Goal: Task Accomplishment & Management: Manage account settings

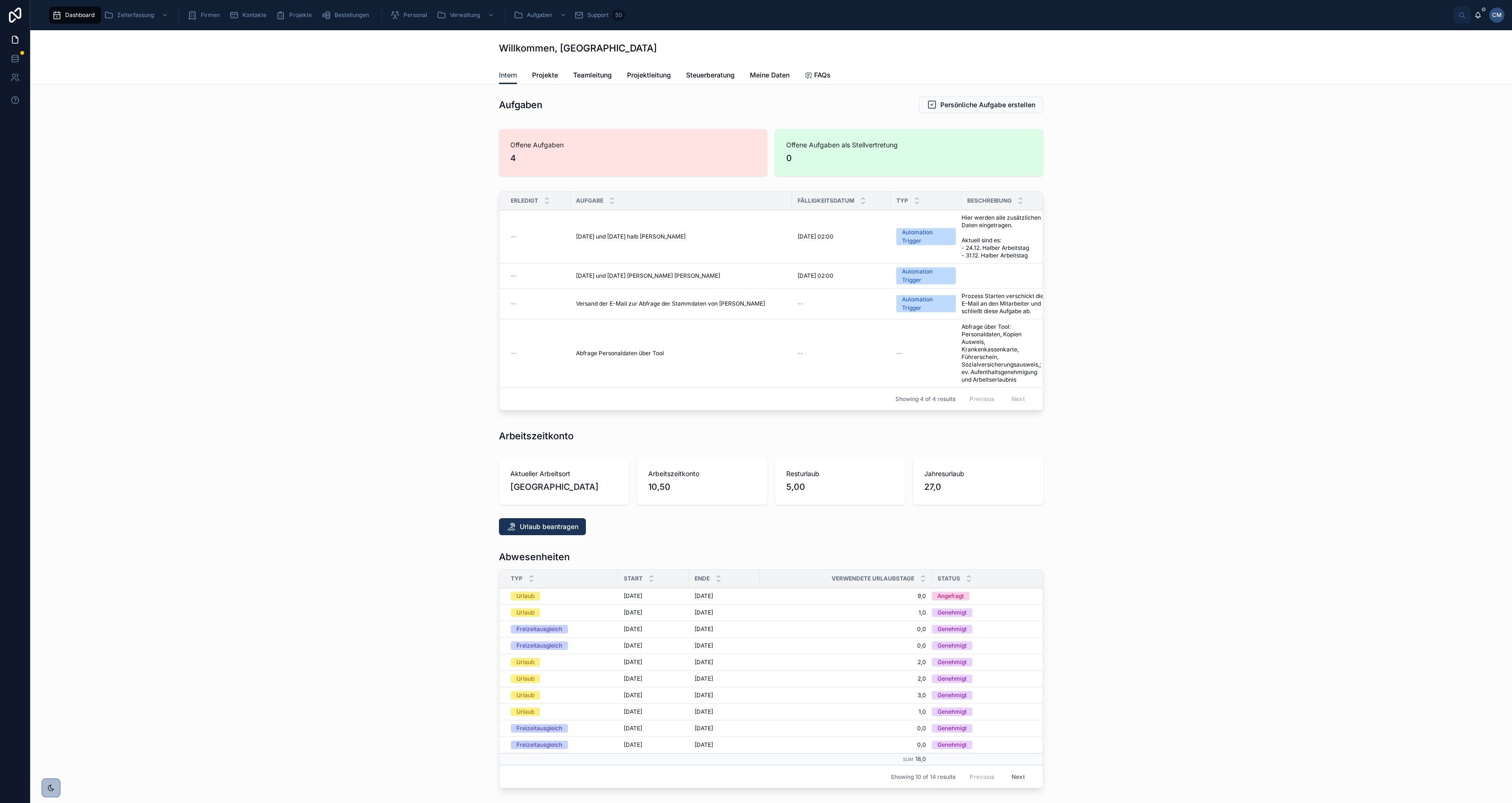
click at [302, 14] on span "Projekte" at bounding box center [301, 15] width 23 height 8
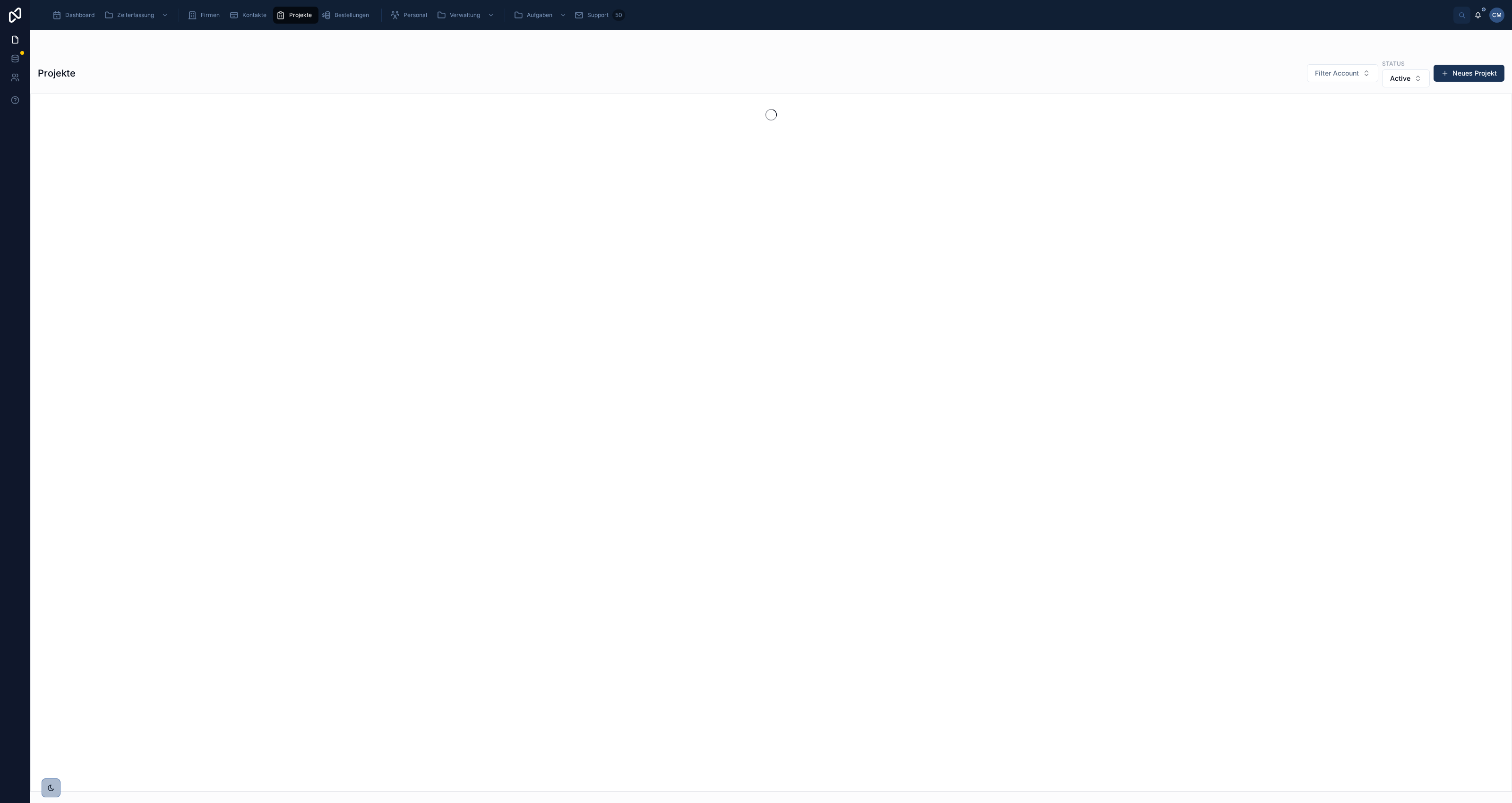
click at [346, 14] on span "Bestellungen" at bounding box center [352, 15] width 35 height 8
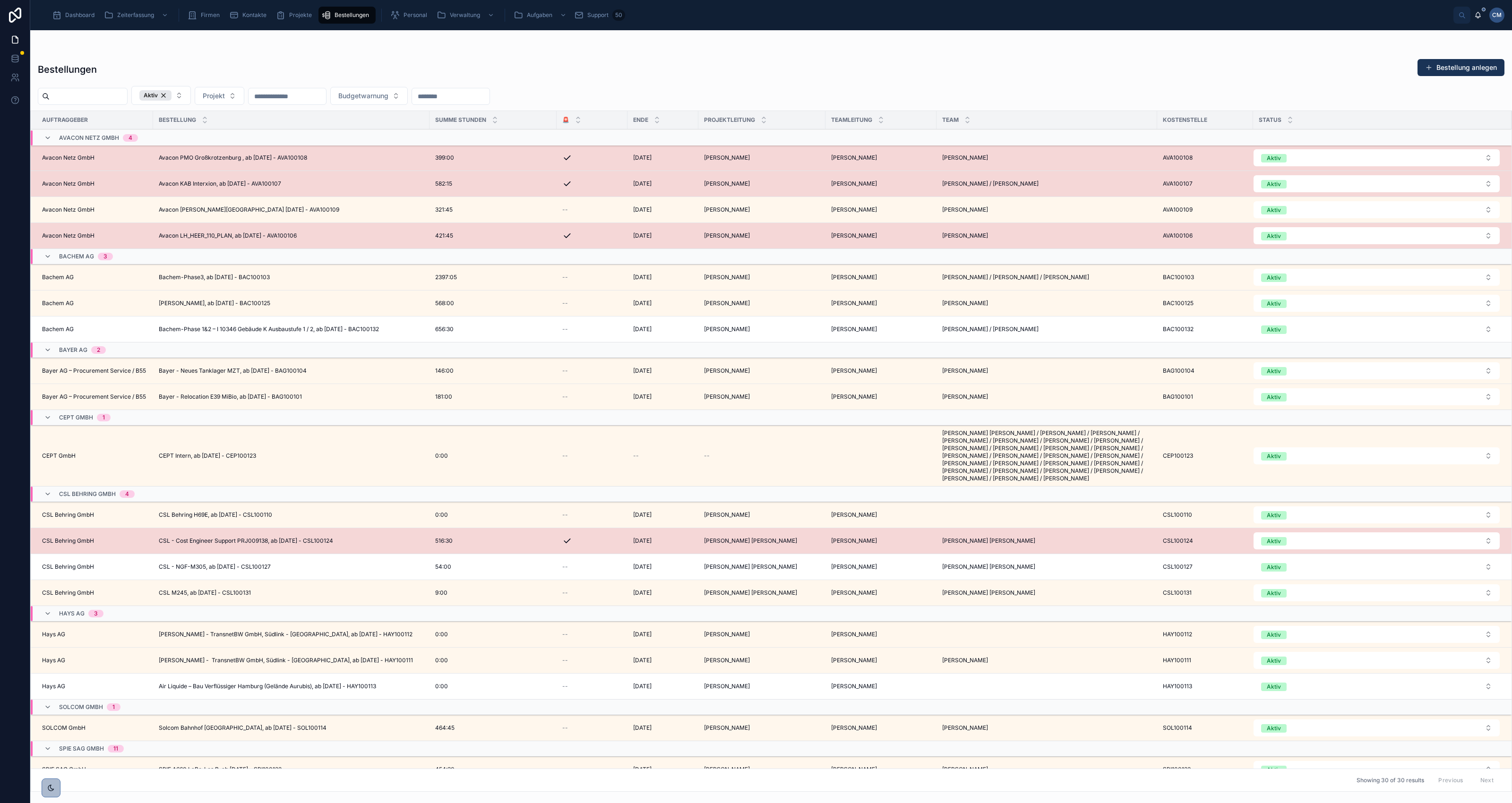
click at [414, 16] on span "Personal" at bounding box center [415, 15] width 23 height 8
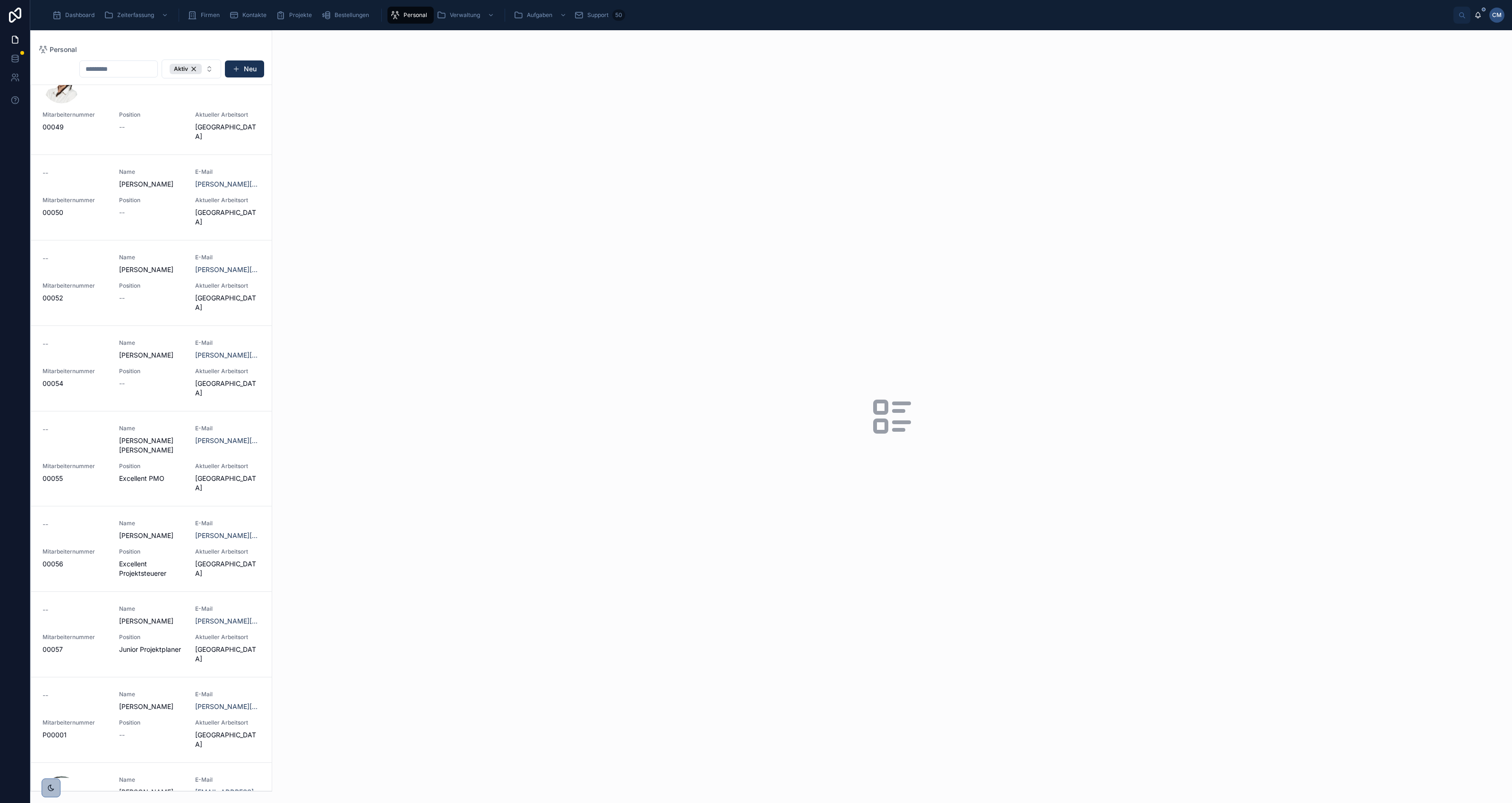
scroll to position [1385, 0]
click at [208, 67] on button "Aktiv" at bounding box center [191, 69] width 59 height 19
click at [197, 157] on div "Freelancer" at bounding box center [191, 154] width 131 height 15
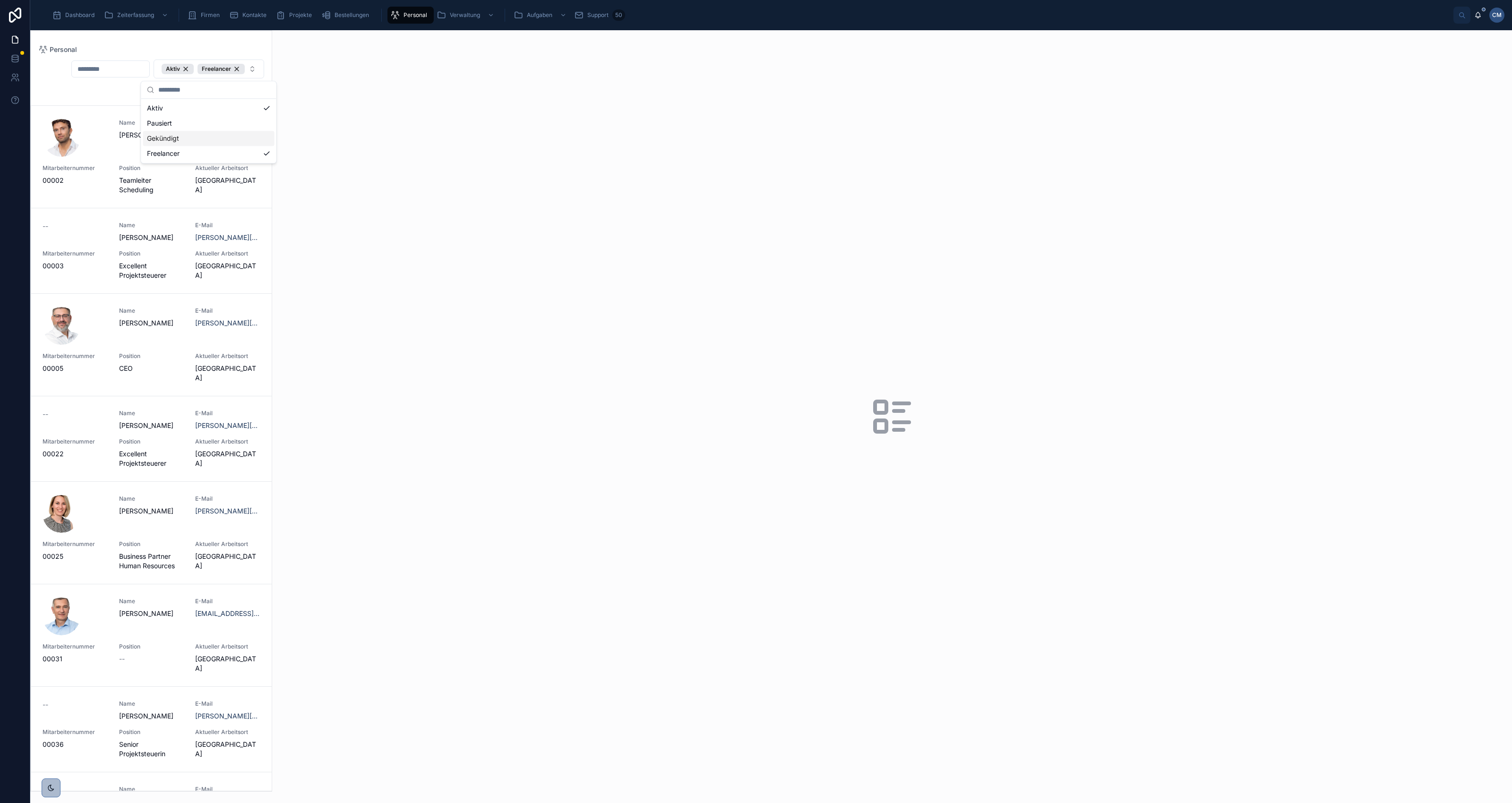
click at [417, 215] on div at bounding box center [892, 417] width 1240 height 773
click at [180, 65] on div "Aktiv" at bounding box center [177, 69] width 32 height 11
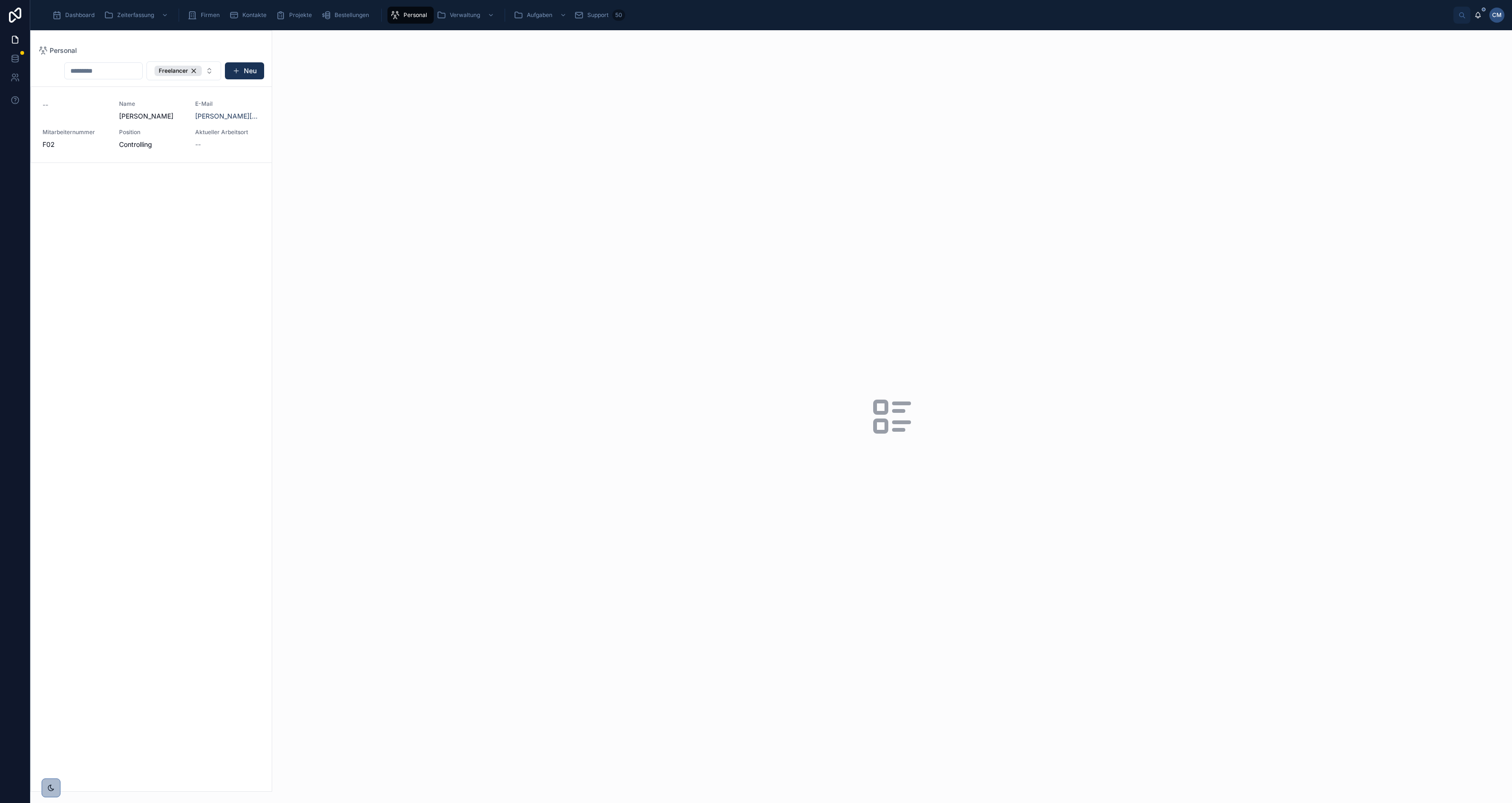
click at [83, 121] on div "--" at bounding box center [75, 110] width 65 height 21
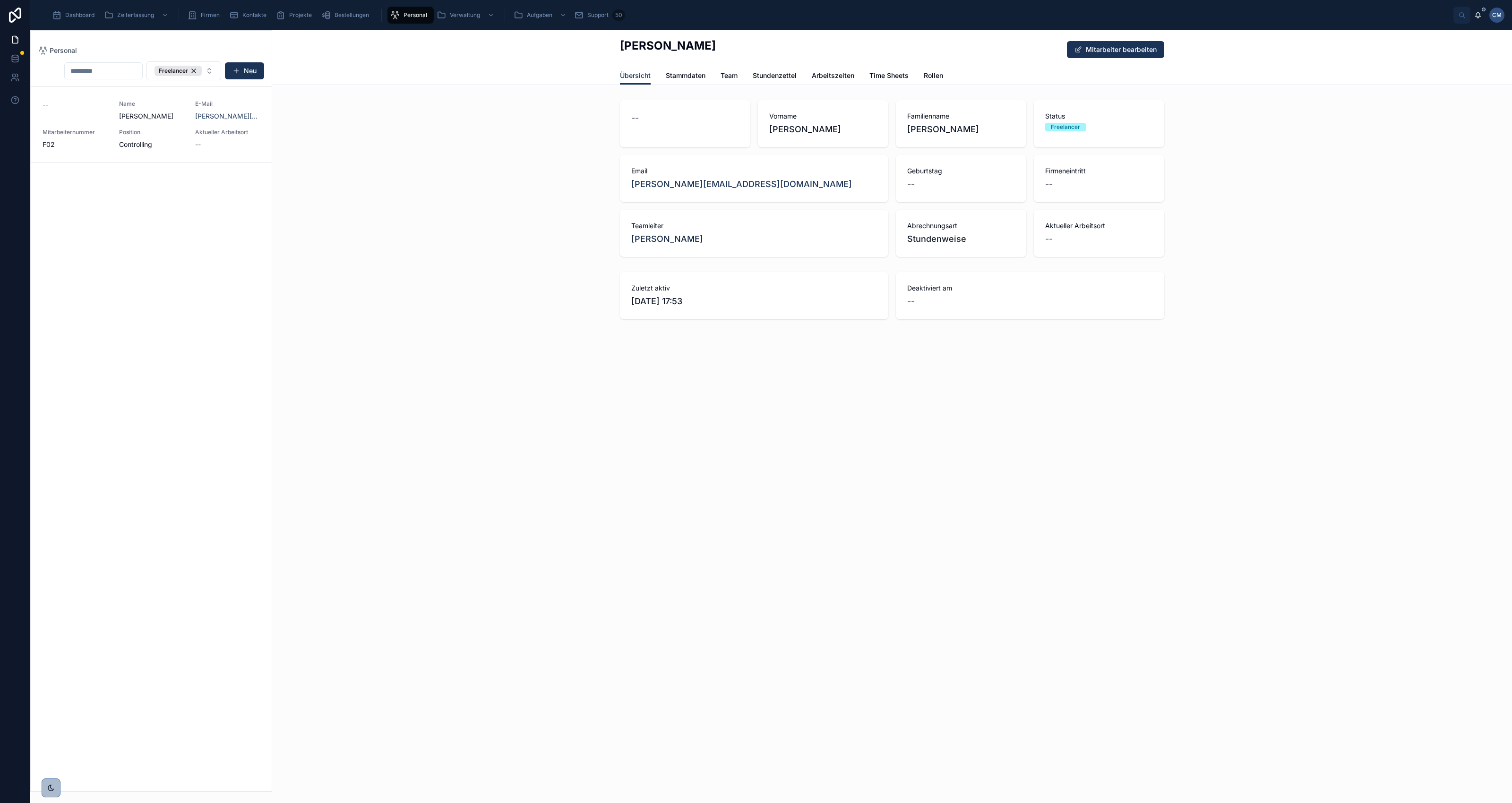
click at [689, 76] on span "Stammdaten" at bounding box center [686, 76] width 40 height 9
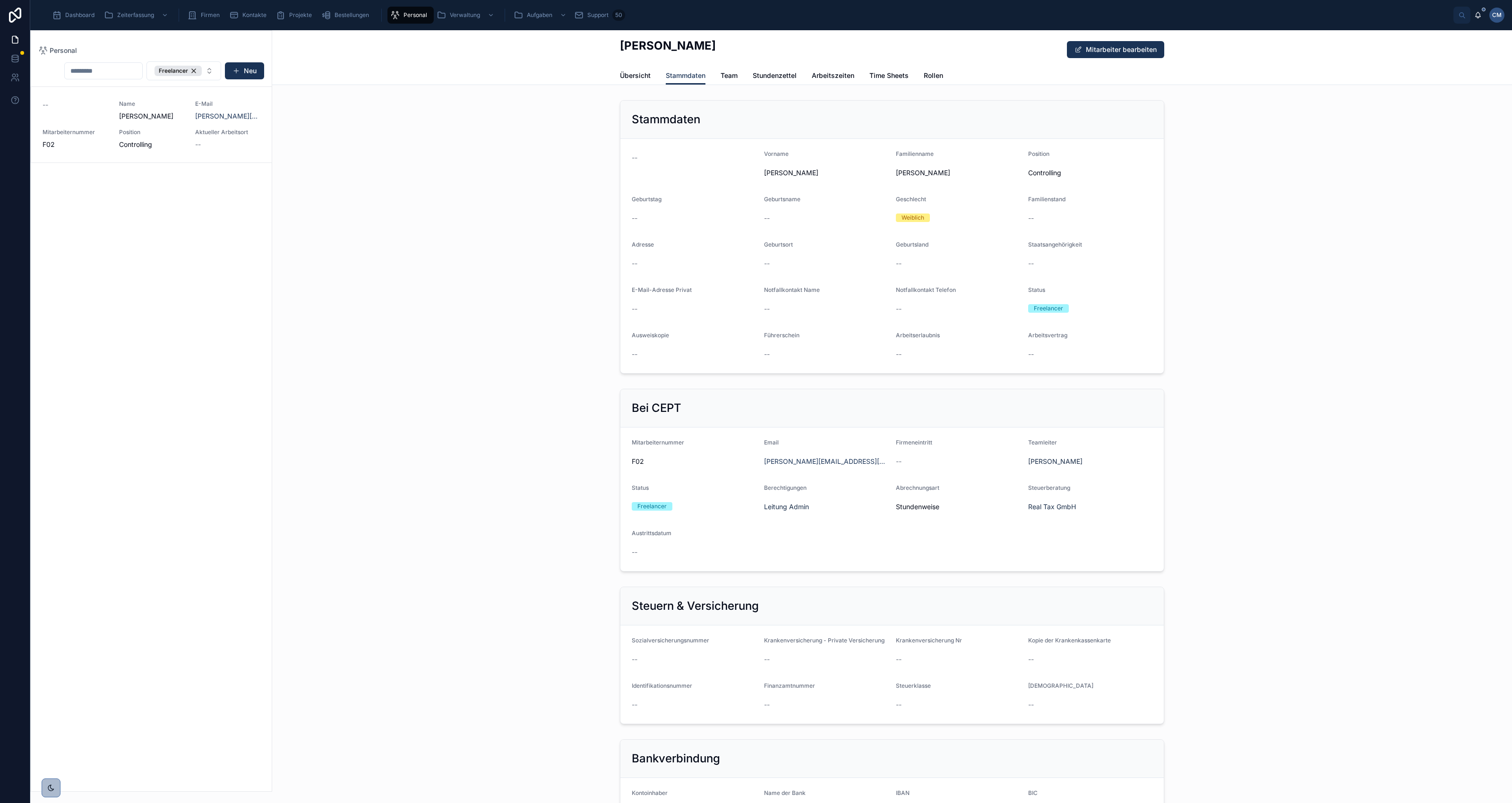
click at [629, 74] on span "Übersicht" at bounding box center [635, 76] width 31 height 9
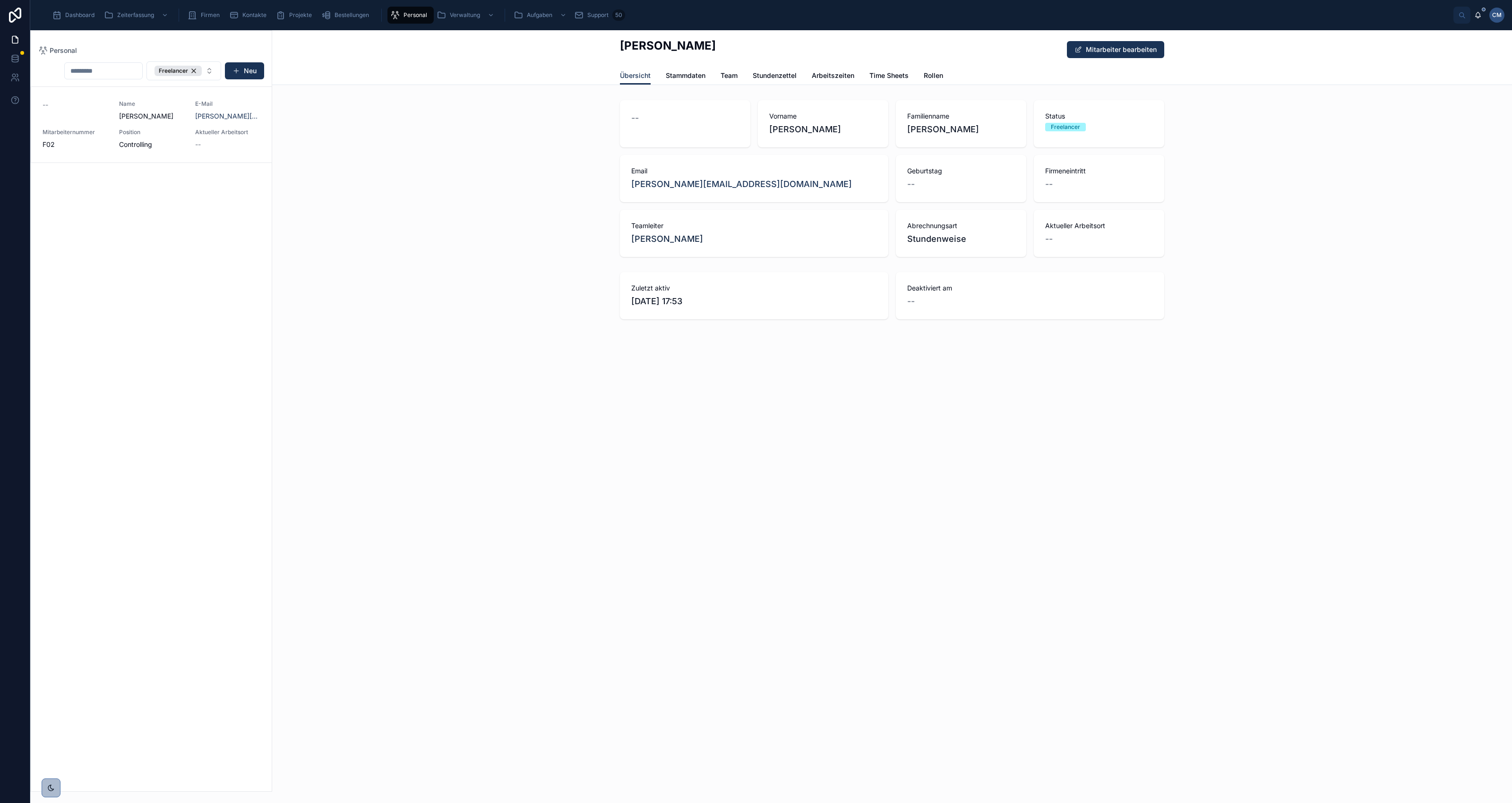
click at [76, 14] on span "Dashboard" at bounding box center [80, 15] width 29 height 8
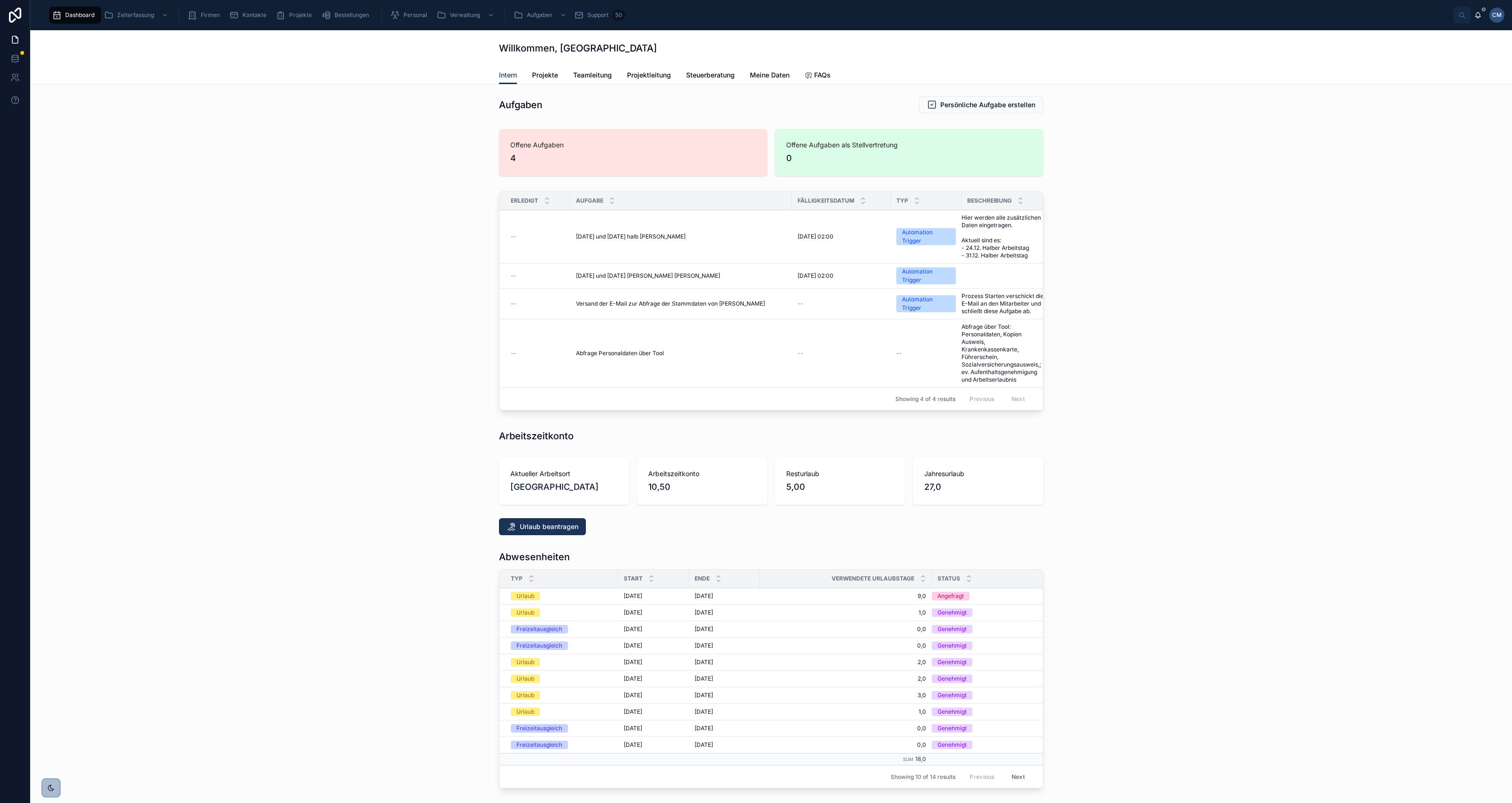
scroll to position [86, 0]
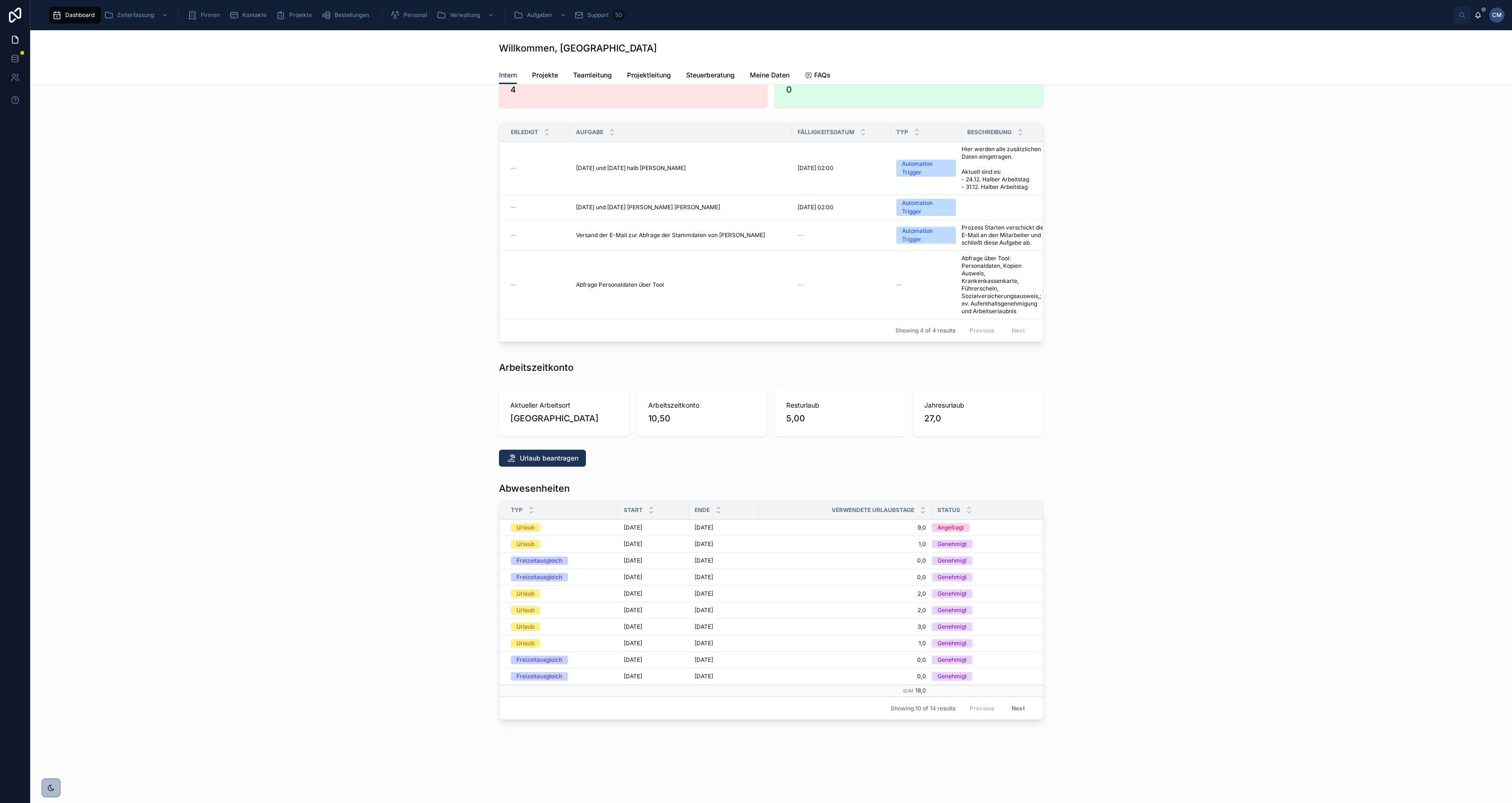
click at [350, 15] on span "Bestellungen" at bounding box center [352, 15] width 35 height 8
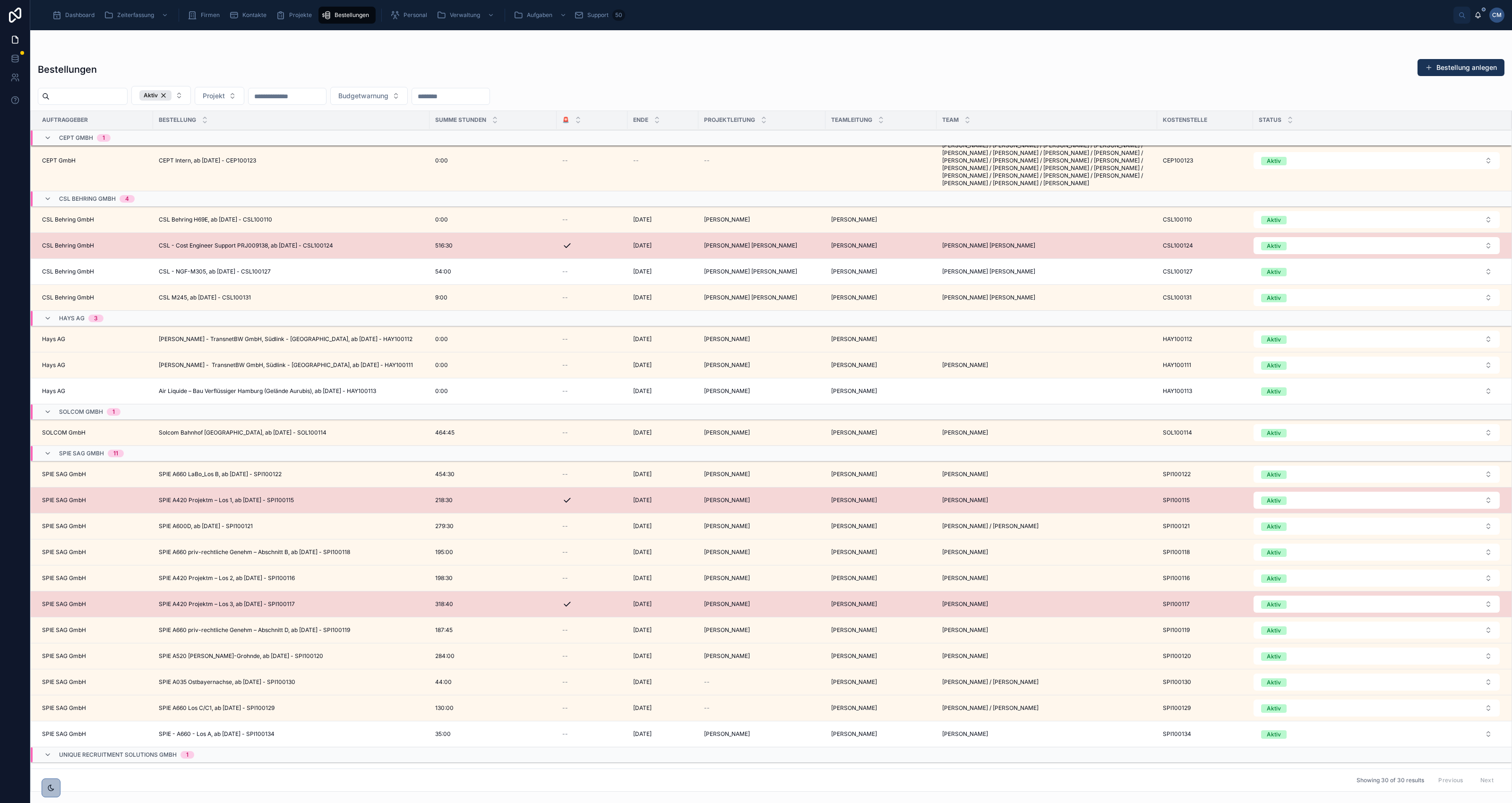
scroll to position [339, 0]
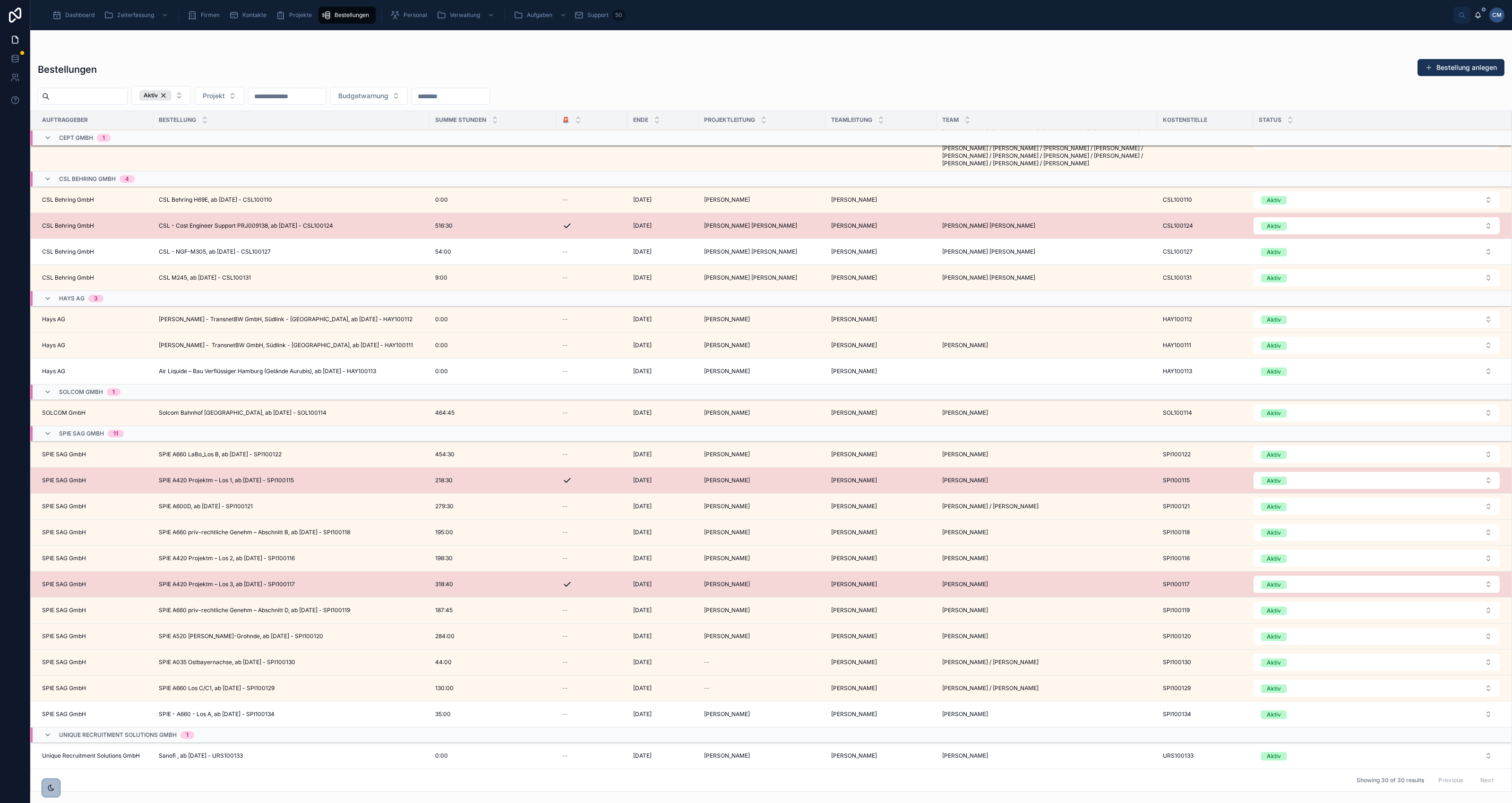
click at [218, 196] on span "CSL Behring H69E, ab [DATE] - CSL100110" at bounding box center [215, 200] width 113 height 8
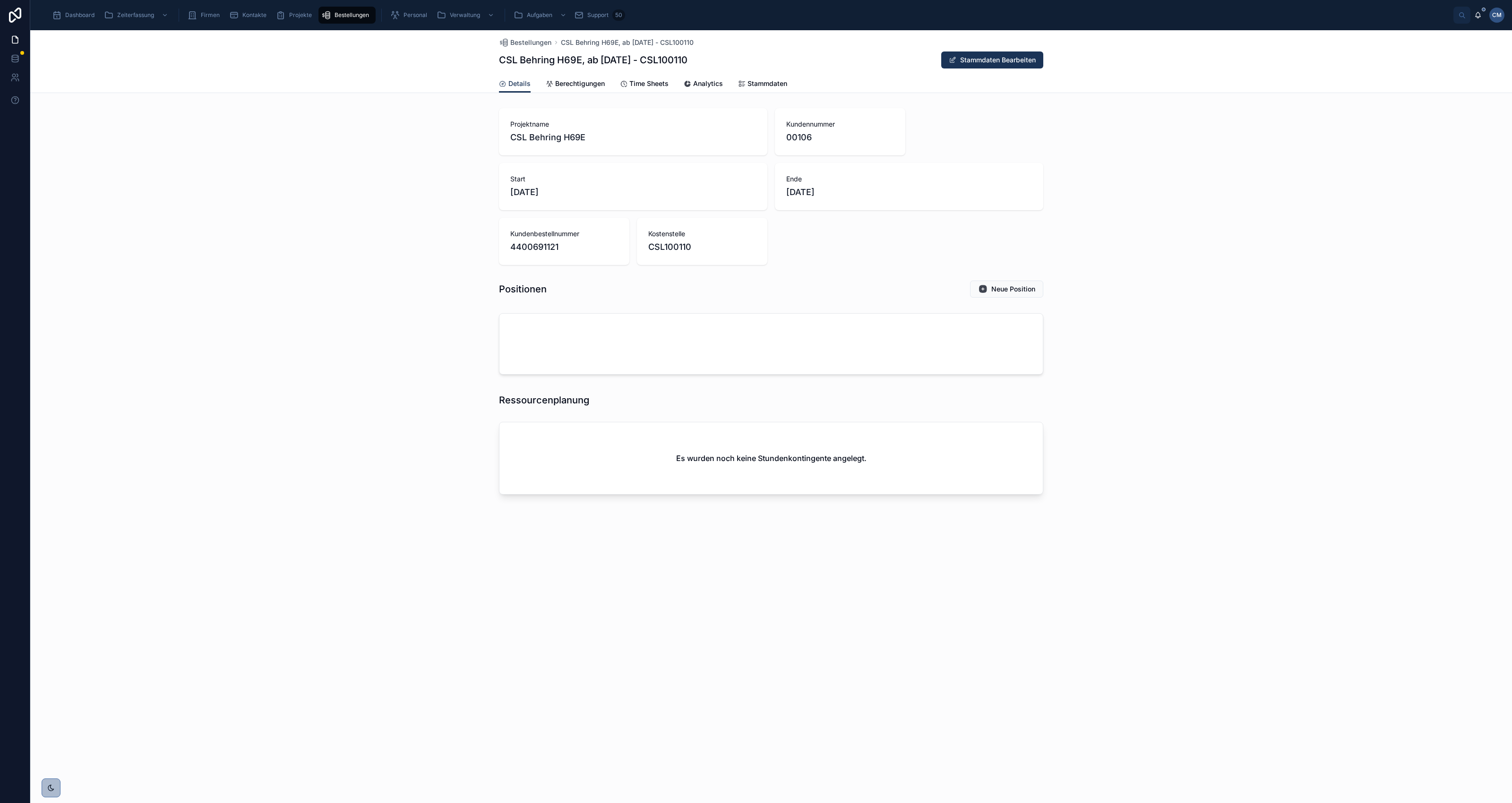
click at [1029, 55] on button "Stammdaten Bearbeiten" at bounding box center [993, 60] width 102 height 17
click at [566, 82] on span "Berechtigungen" at bounding box center [580, 83] width 50 height 9
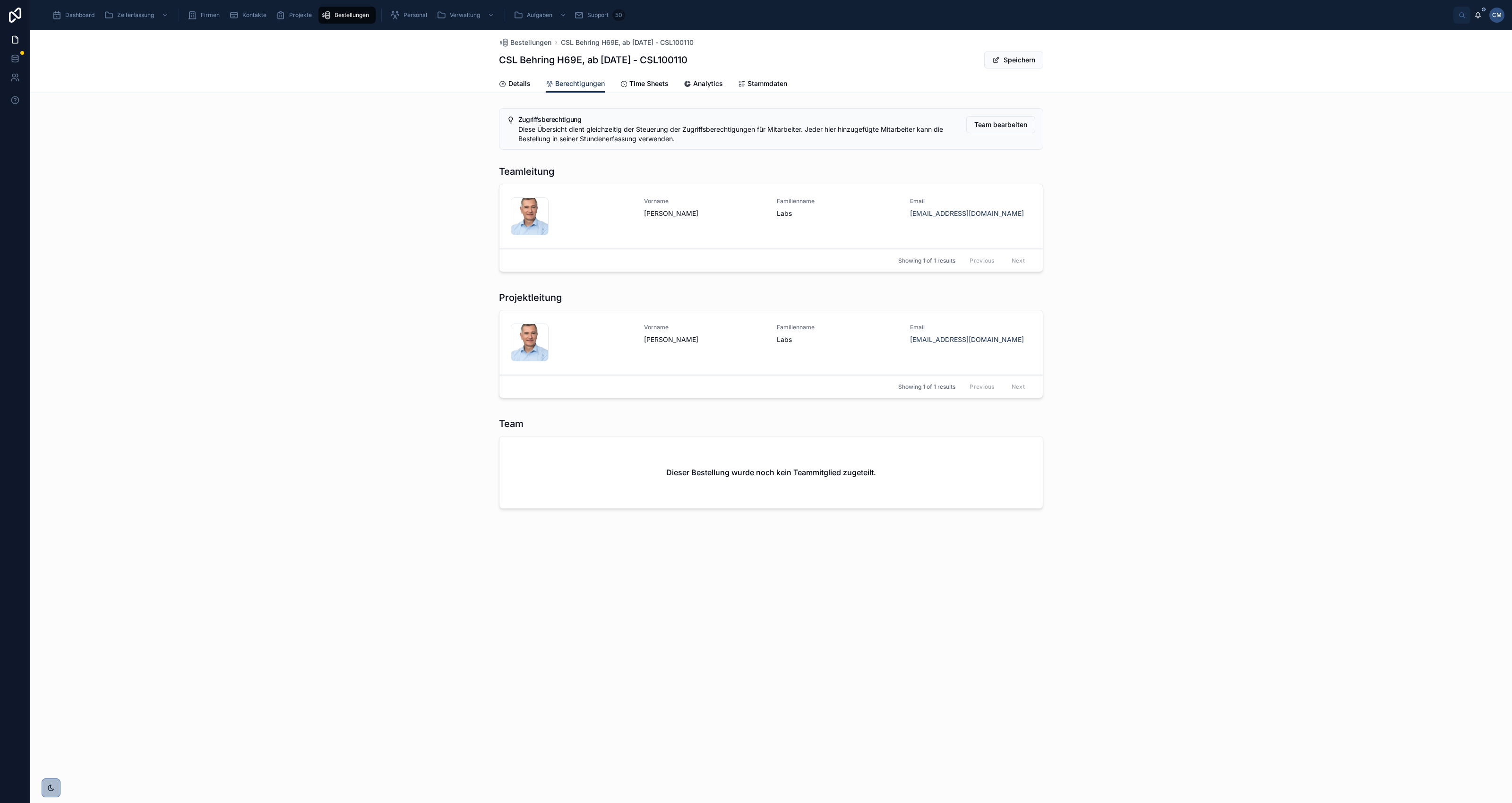
click at [648, 81] on span "Time Sheets" at bounding box center [649, 83] width 39 height 9
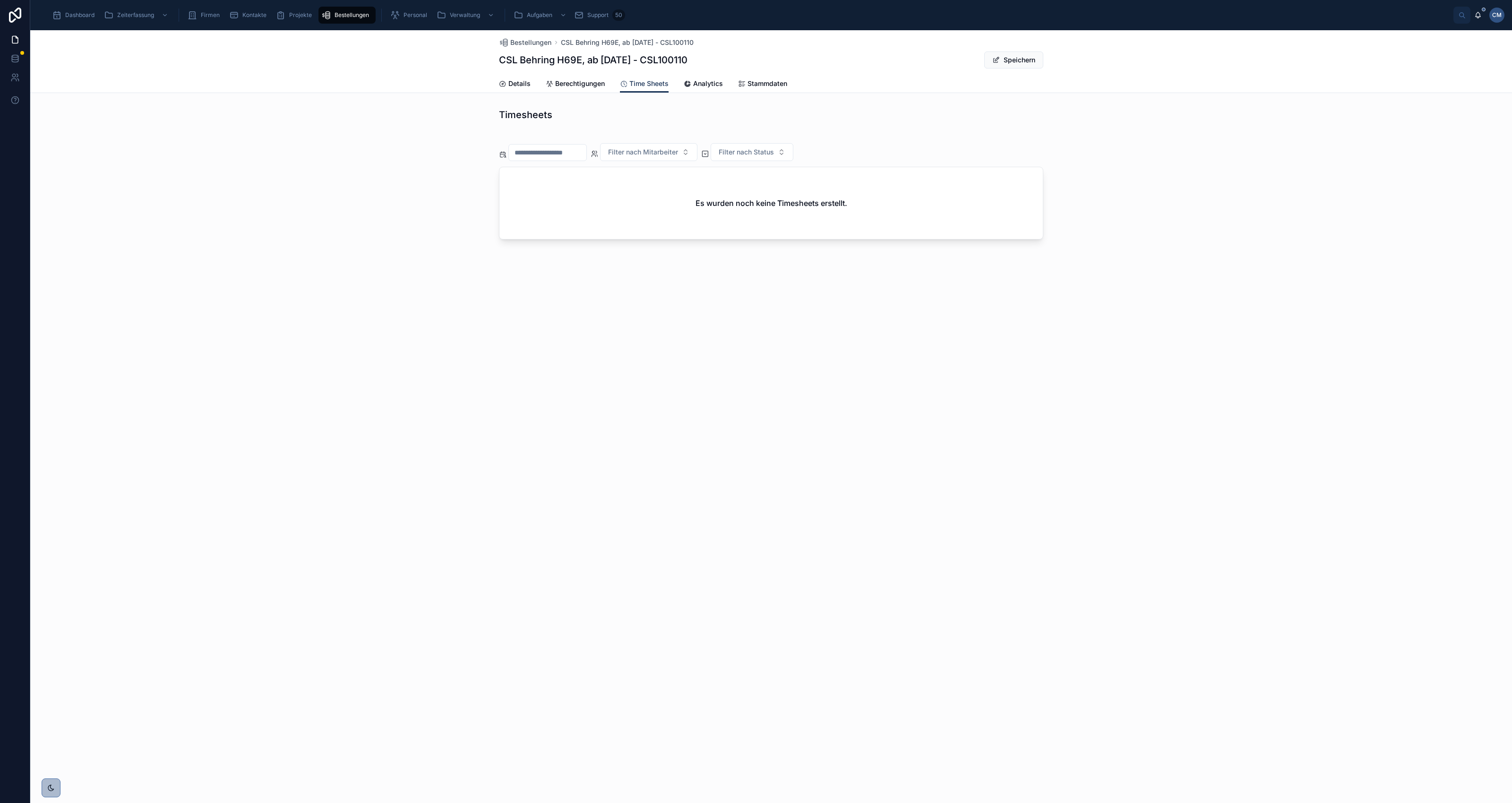
click at [779, 81] on span "Stammdaten" at bounding box center [768, 83] width 40 height 9
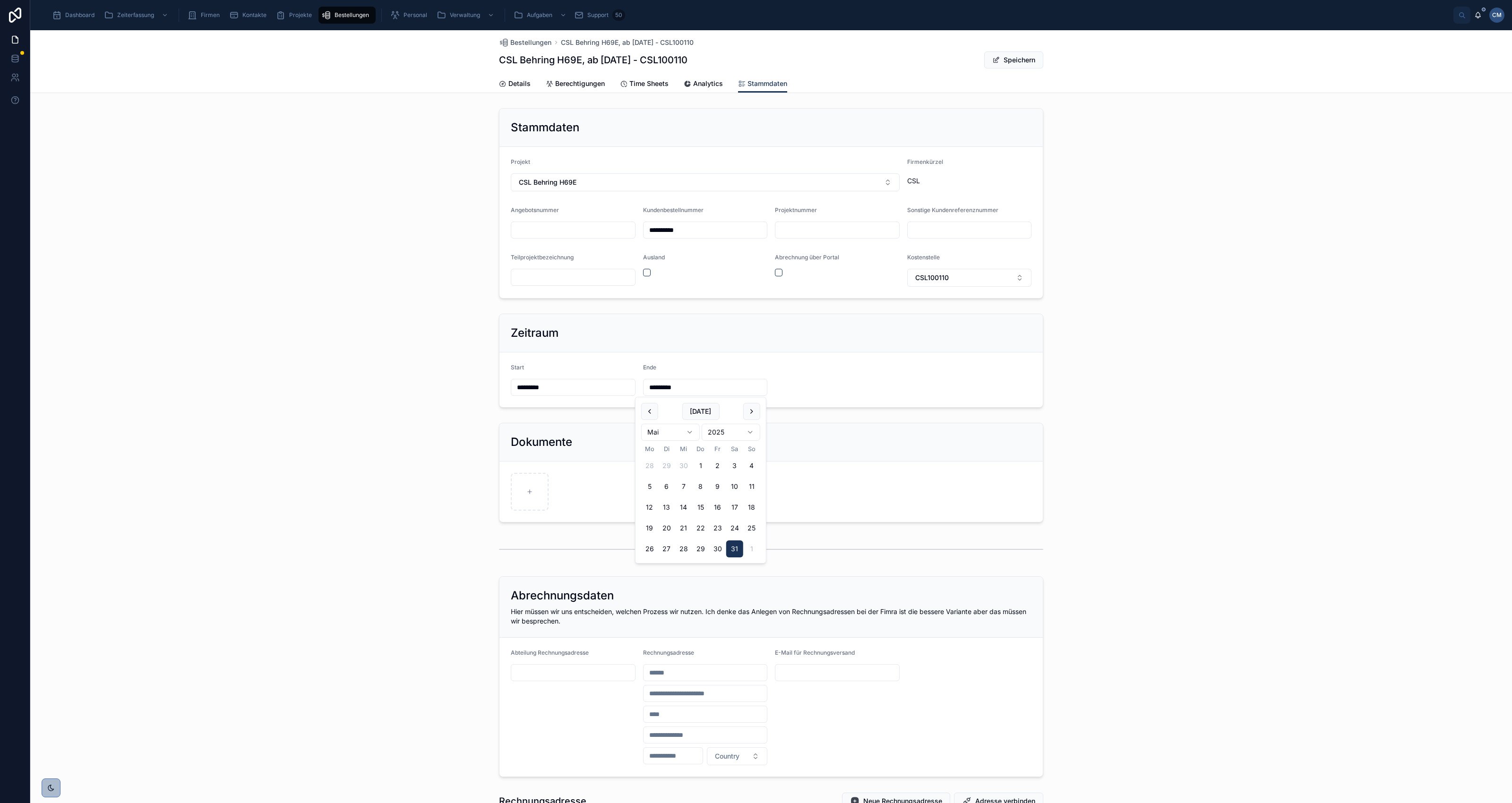
click at [687, 387] on input "*********" at bounding box center [705, 387] width 124 height 14
click at [687, 429] on html "**********" at bounding box center [756, 402] width 1512 height 803
click at [750, 433] on html "**********" at bounding box center [756, 402] width 1512 height 803
click at [667, 570] on button "31" at bounding box center [666, 569] width 17 height 17
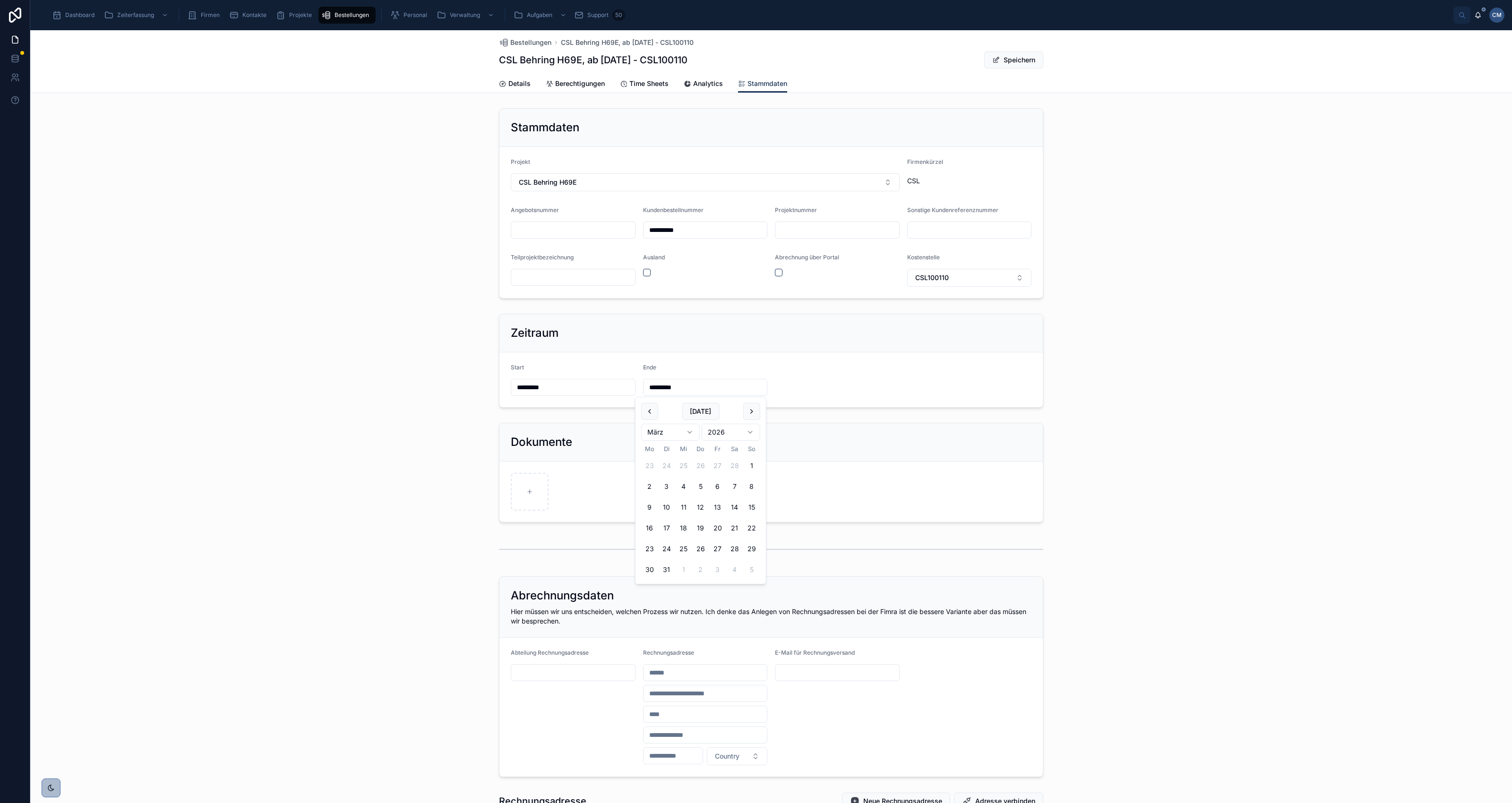
type input "*********"
click at [1159, 500] on div "Dokumente" at bounding box center [771, 473] width 1481 height 107
click at [1011, 58] on button "Speichern" at bounding box center [1014, 60] width 59 height 17
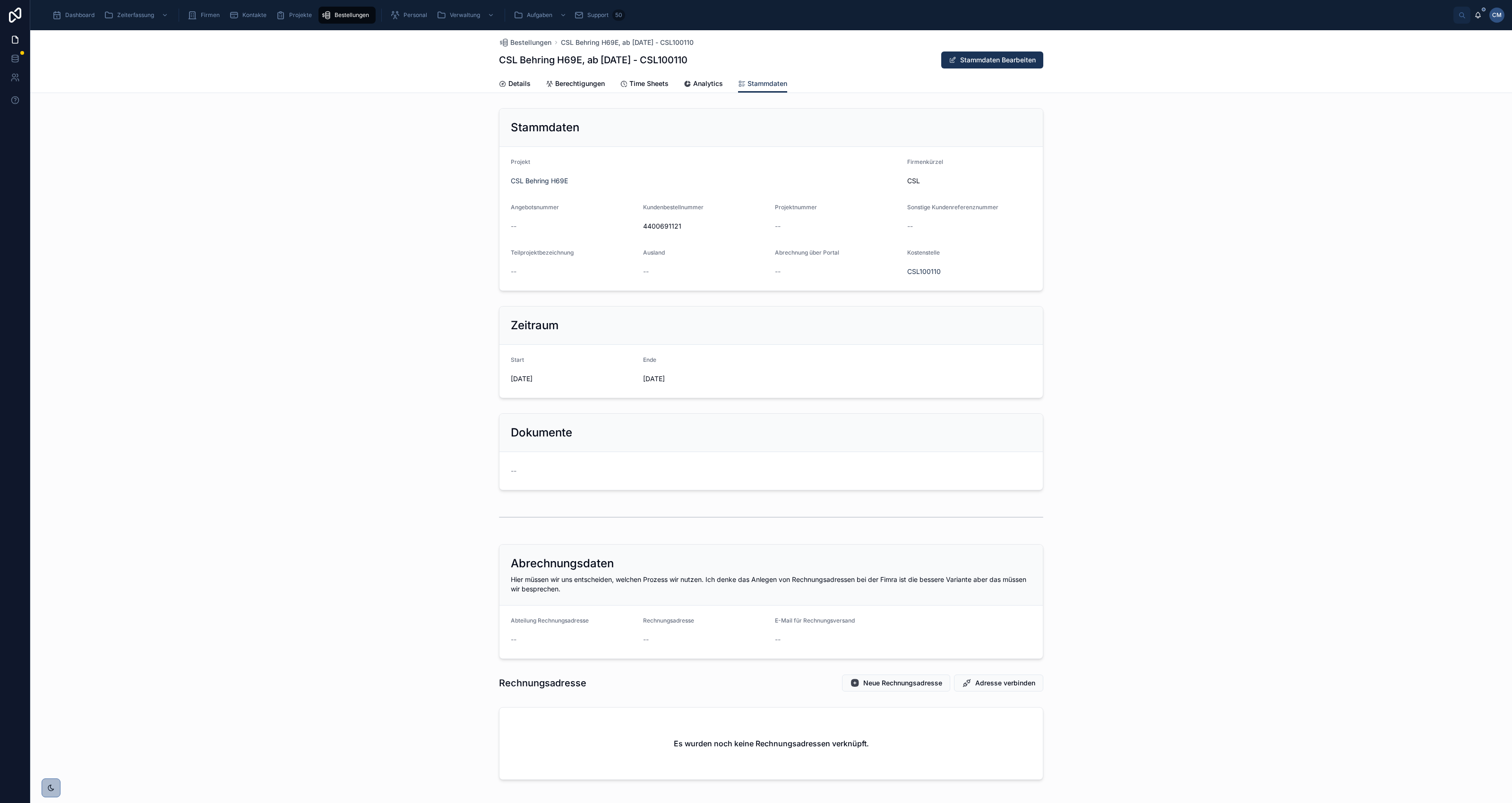
click at [982, 58] on button "Stammdaten Bearbeiten" at bounding box center [993, 60] width 102 height 17
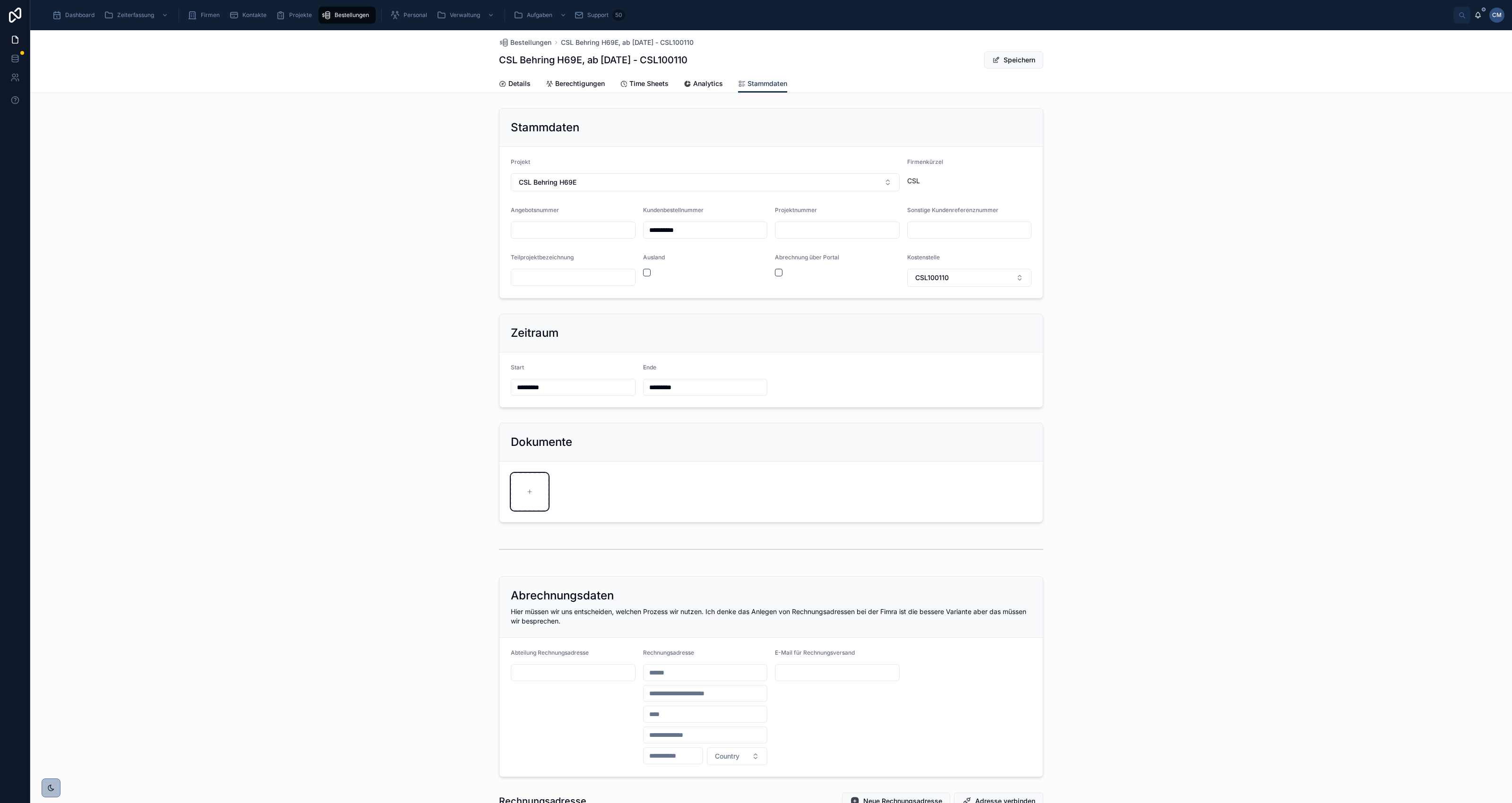
click at [528, 486] on div at bounding box center [529, 492] width 38 height 38
type input "**********"
click at [512, 84] on span "Details" at bounding box center [519, 83] width 22 height 9
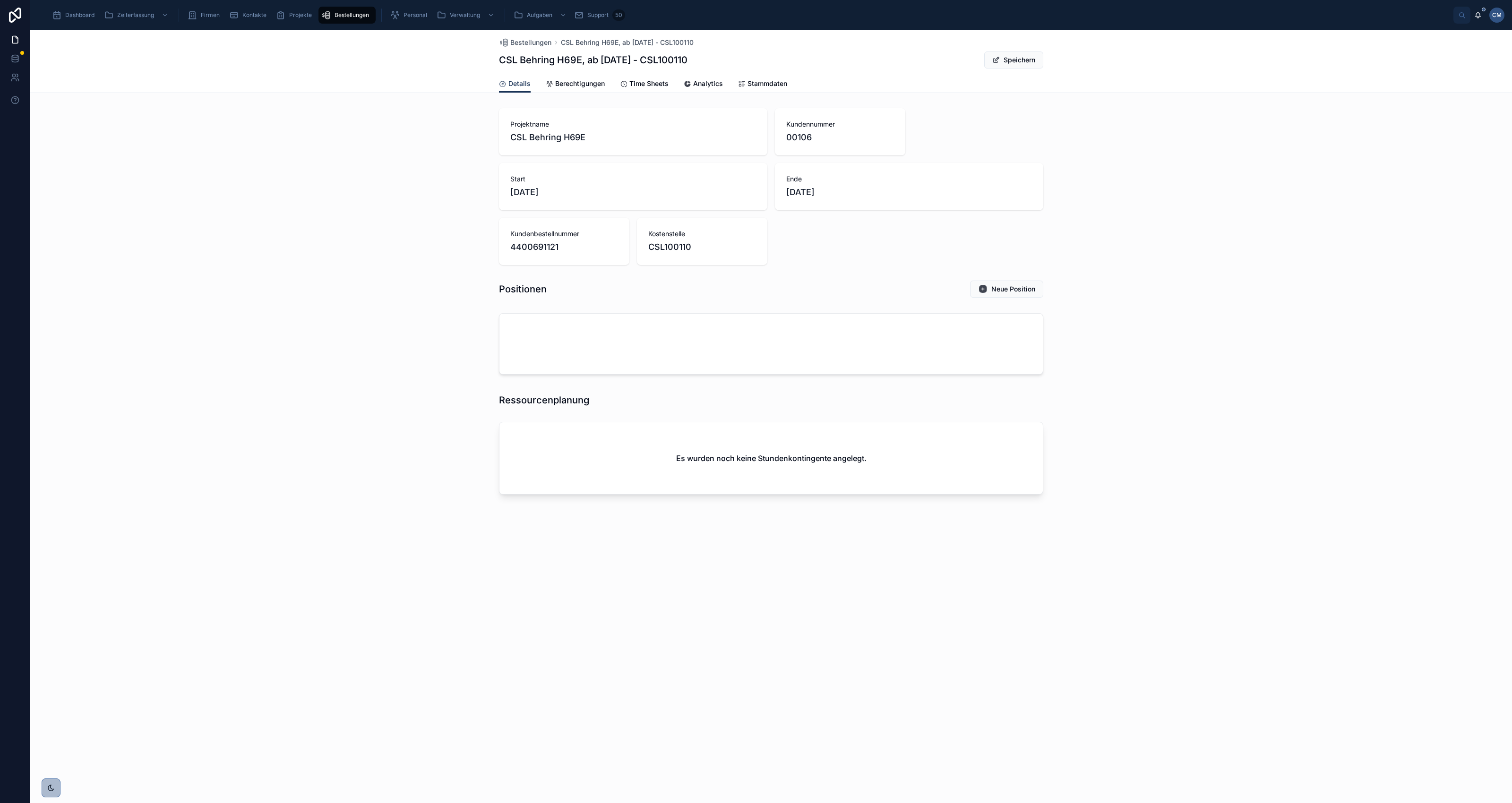
click at [534, 42] on span "Bestellungen" at bounding box center [531, 42] width 41 height 9
